Goal: Information Seeking & Learning: Learn about a topic

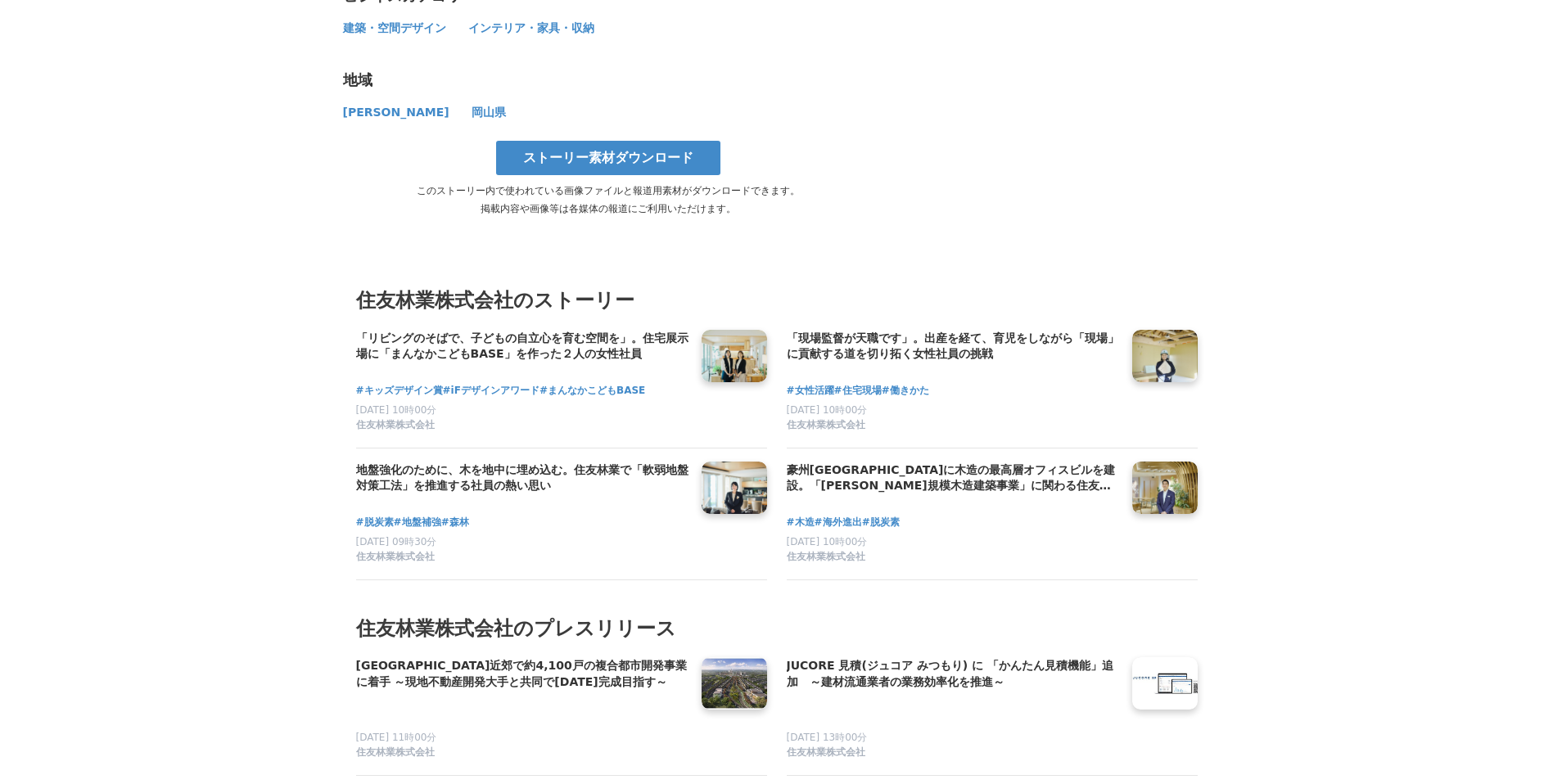
scroll to position [8885, 0]
click at [838, 463] on h4 "豪州[GEOGRAPHIC_DATA]に木造の最高層オフィスビルを建設。「[PERSON_NAME]規模木造建築事業」に関わる住友林業社員のキャリアと展望" at bounding box center [953, 479] width 332 height 33
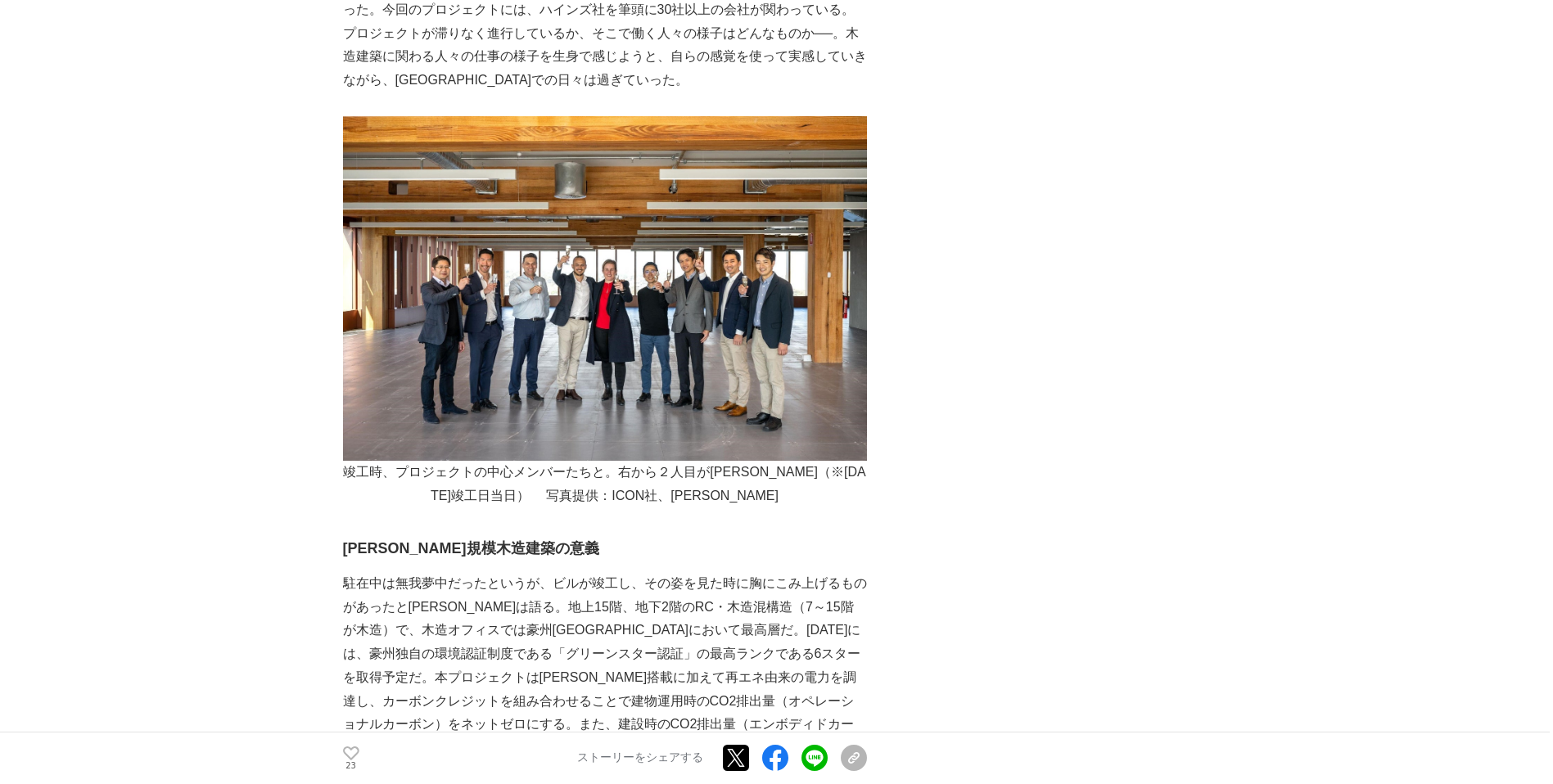
scroll to position [3920, 0]
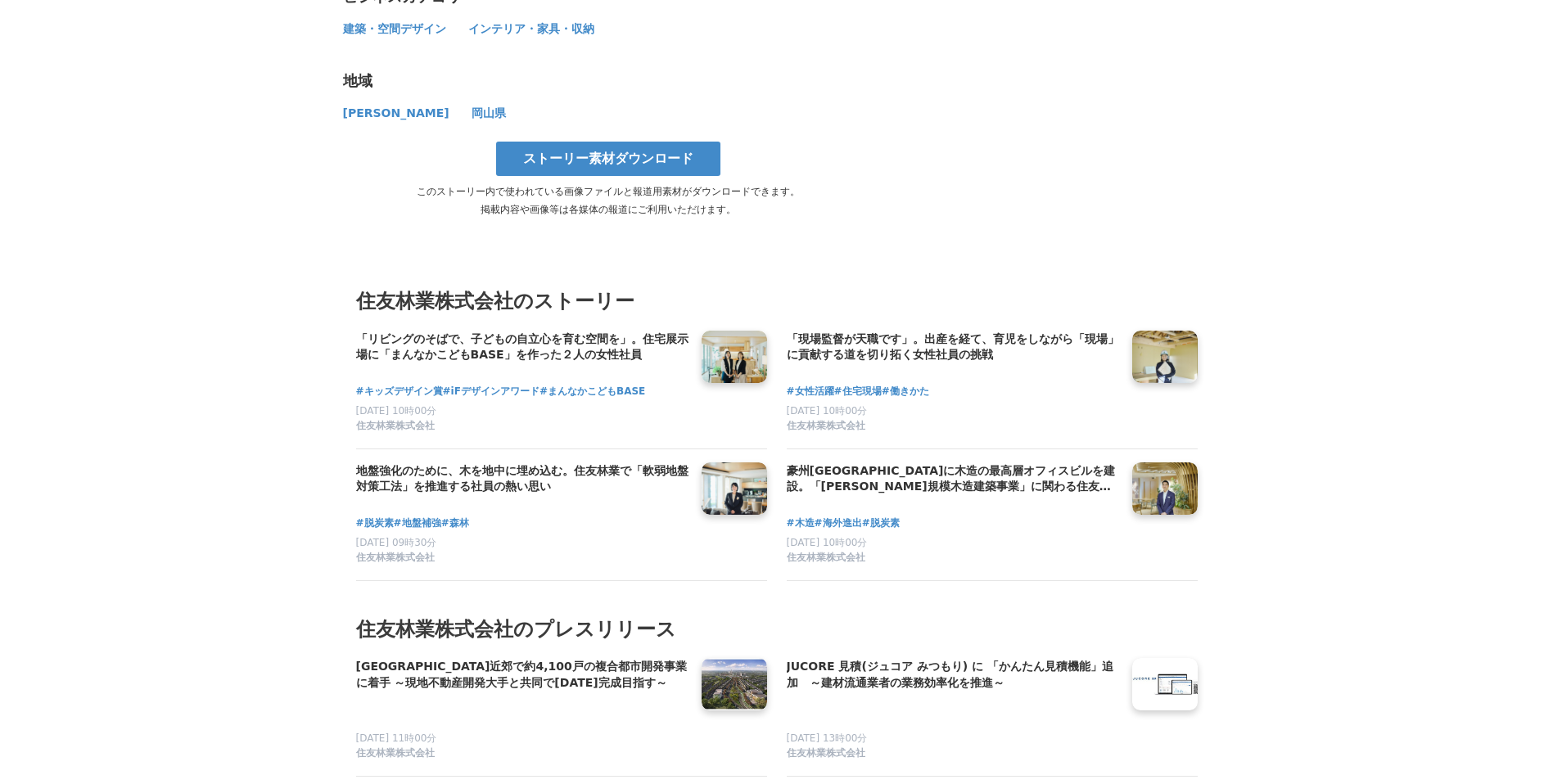
scroll to position [8885, 0]
